Goal: Transaction & Acquisition: Book appointment/travel/reservation

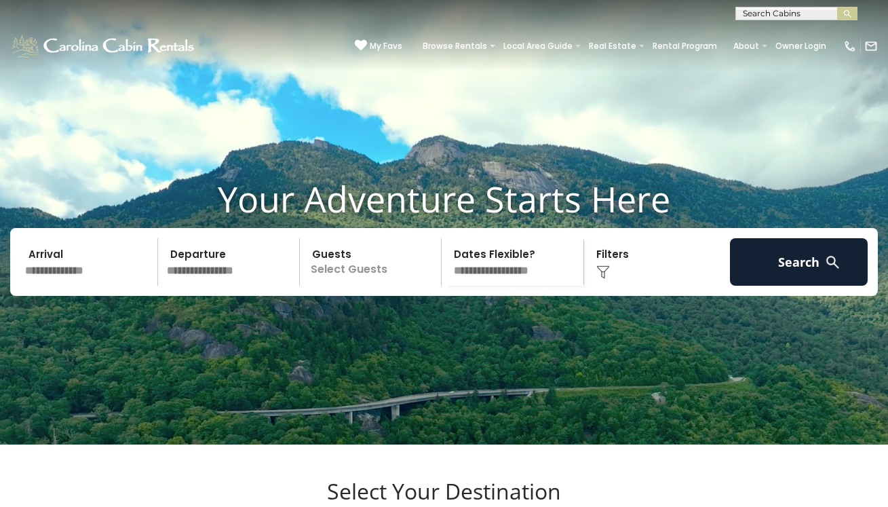
click at [822, 14] on input "text" at bounding box center [795, 16] width 119 height 14
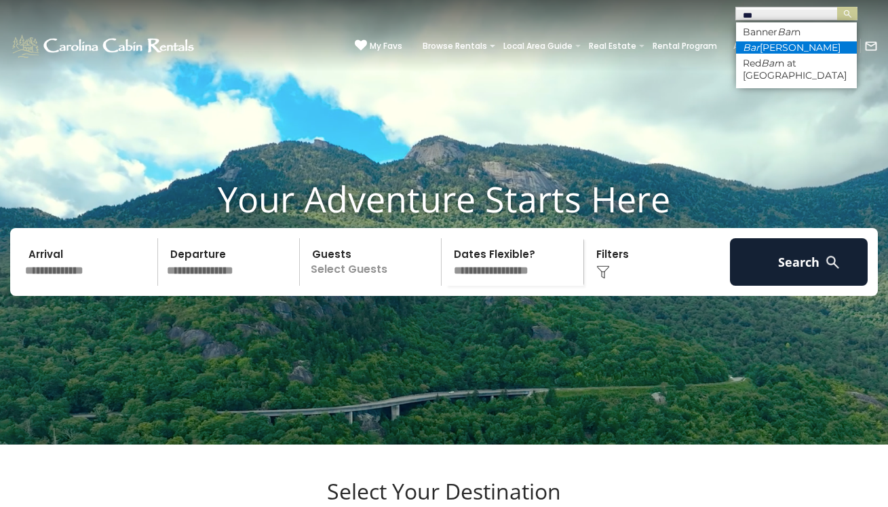
type input "***"
click at [798, 42] on li "Bar waller" at bounding box center [796, 47] width 121 height 12
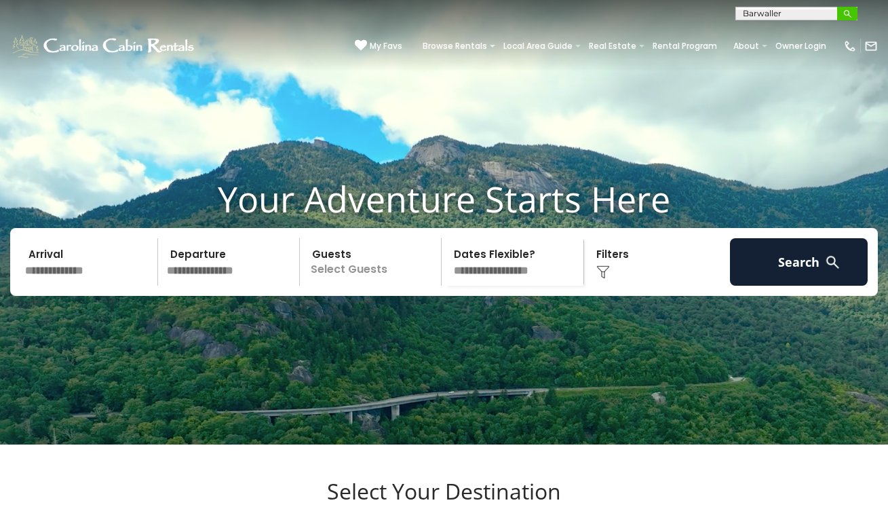
click at [853, 14] on button "submit" at bounding box center [847, 14] width 20 height 14
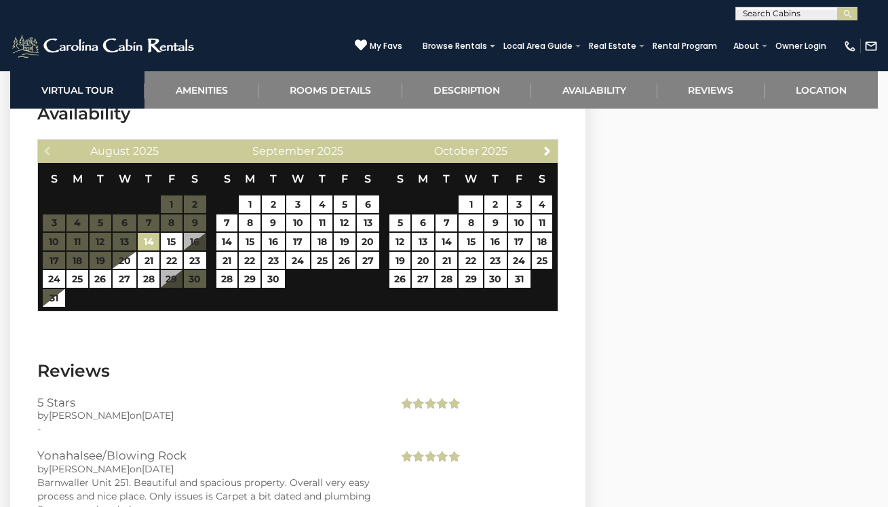
scroll to position [2383, 0]
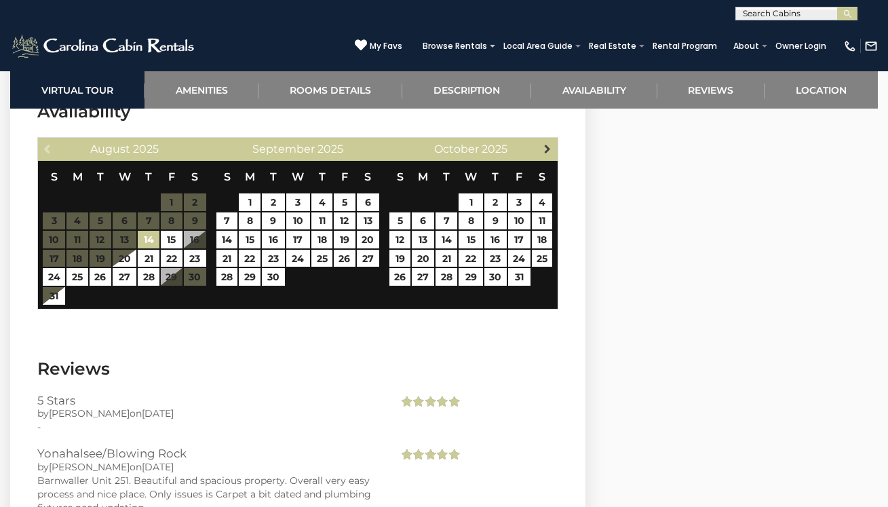
click at [547, 149] on span "Next" at bounding box center [547, 148] width 11 height 11
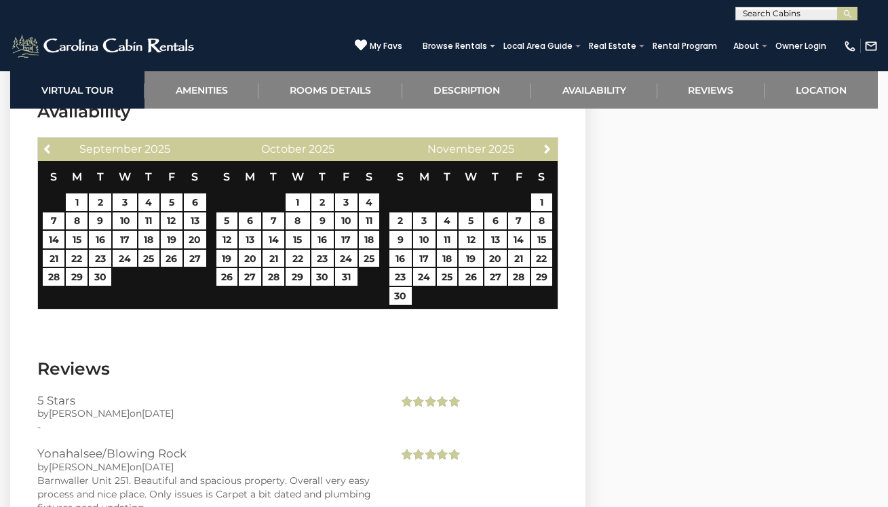
click at [547, 149] on span "Next" at bounding box center [547, 148] width 11 height 11
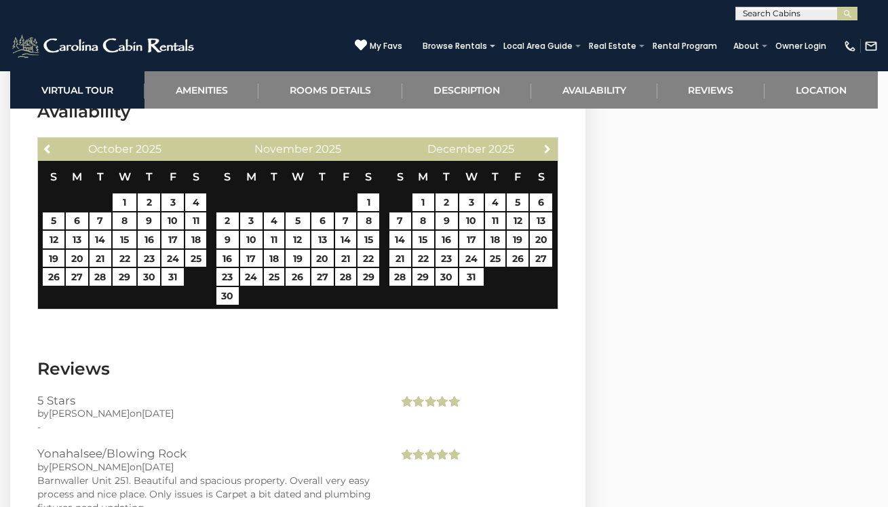
click at [547, 149] on span "Next" at bounding box center [547, 148] width 11 height 11
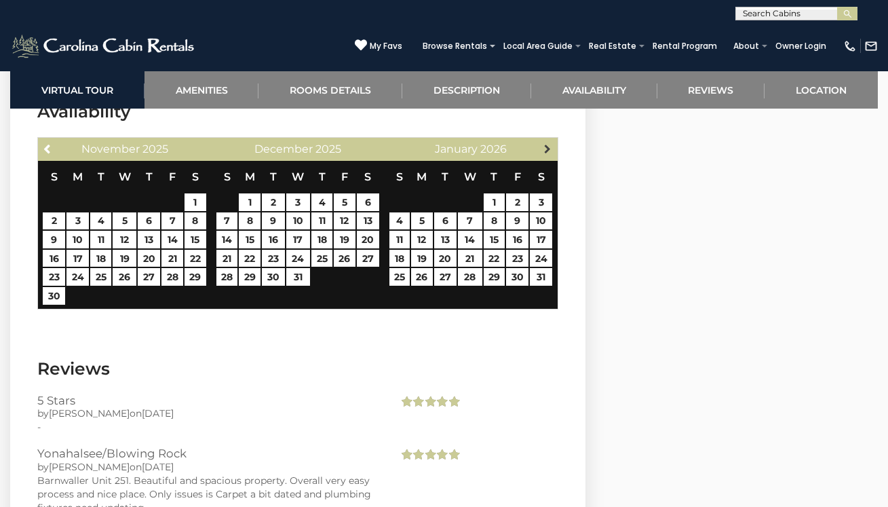
click at [547, 149] on span "Next" at bounding box center [547, 148] width 11 height 11
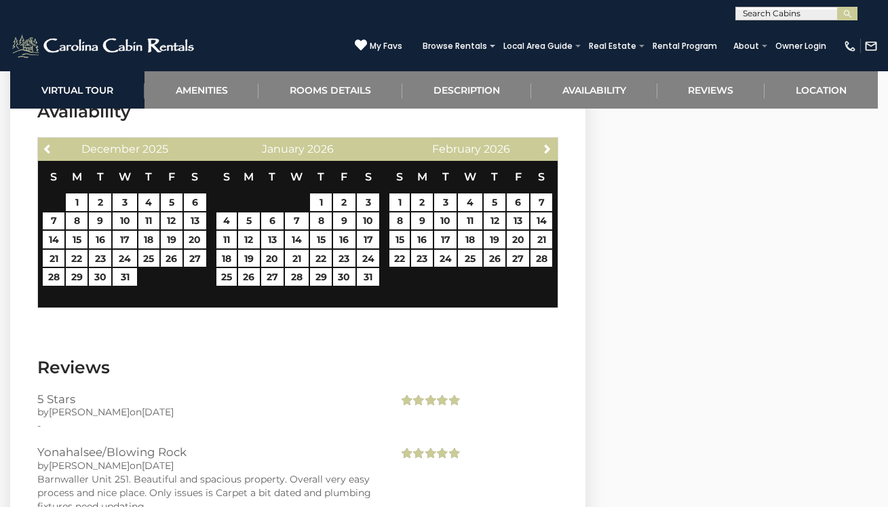
click at [547, 149] on span "Next" at bounding box center [547, 148] width 11 height 11
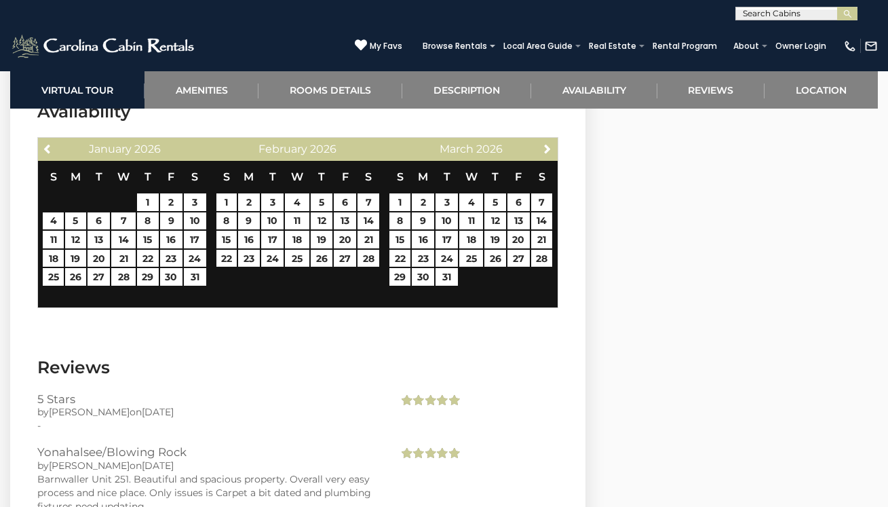
click at [547, 149] on span "Next" at bounding box center [547, 148] width 11 height 11
